Goal: Information Seeking & Learning: Learn about a topic

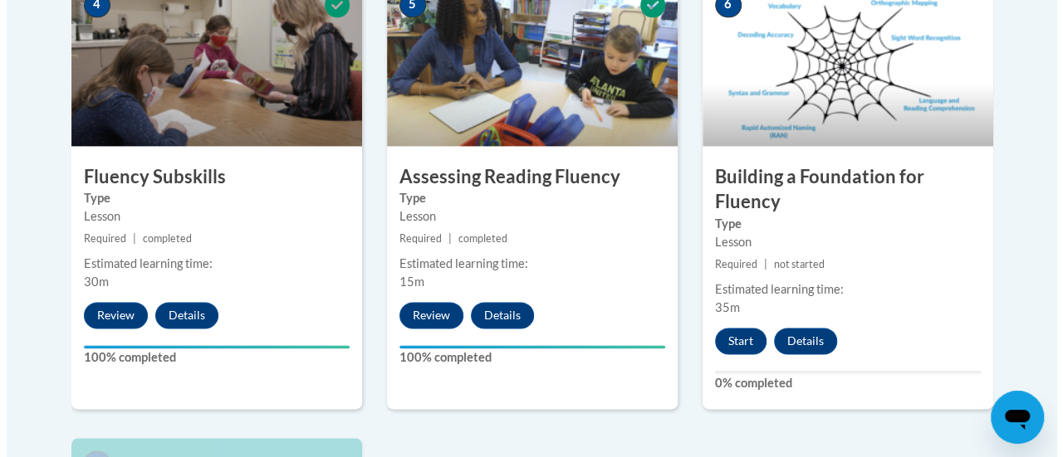
scroll to position [1041, 0]
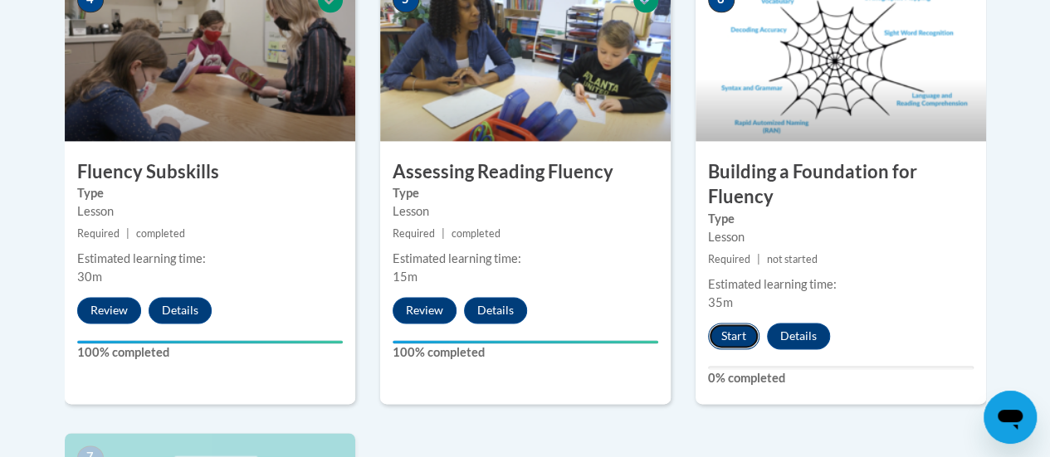
click at [721, 329] on button "Start" at bounding box center [733, 336] width 51 height 27
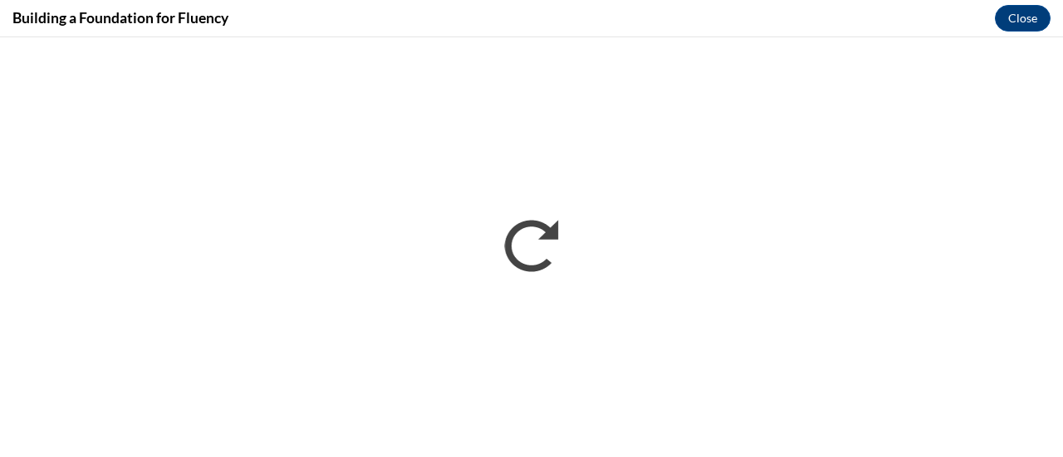
scroll to position [0, 0]
